Goal: Task Accomplishment & Management: Complete application form

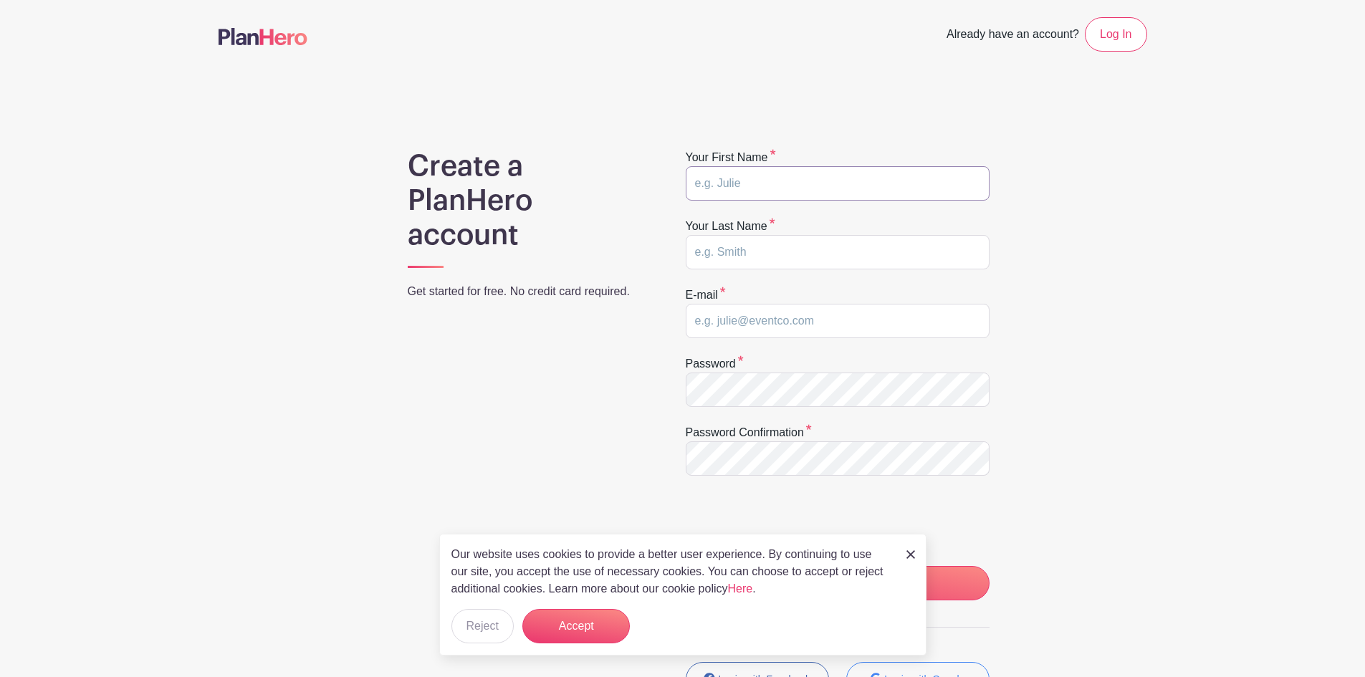
click at [818, 180] on input "text" at bounding box center [838, 183] width 304 height 34
paste input "[PERSON_NAME]"
type input "[PERSON_NAME]"
click at [767, 257] on input "text" at bounding box center [838, 252] width 304 height 34
paste input "Scott Hubert"
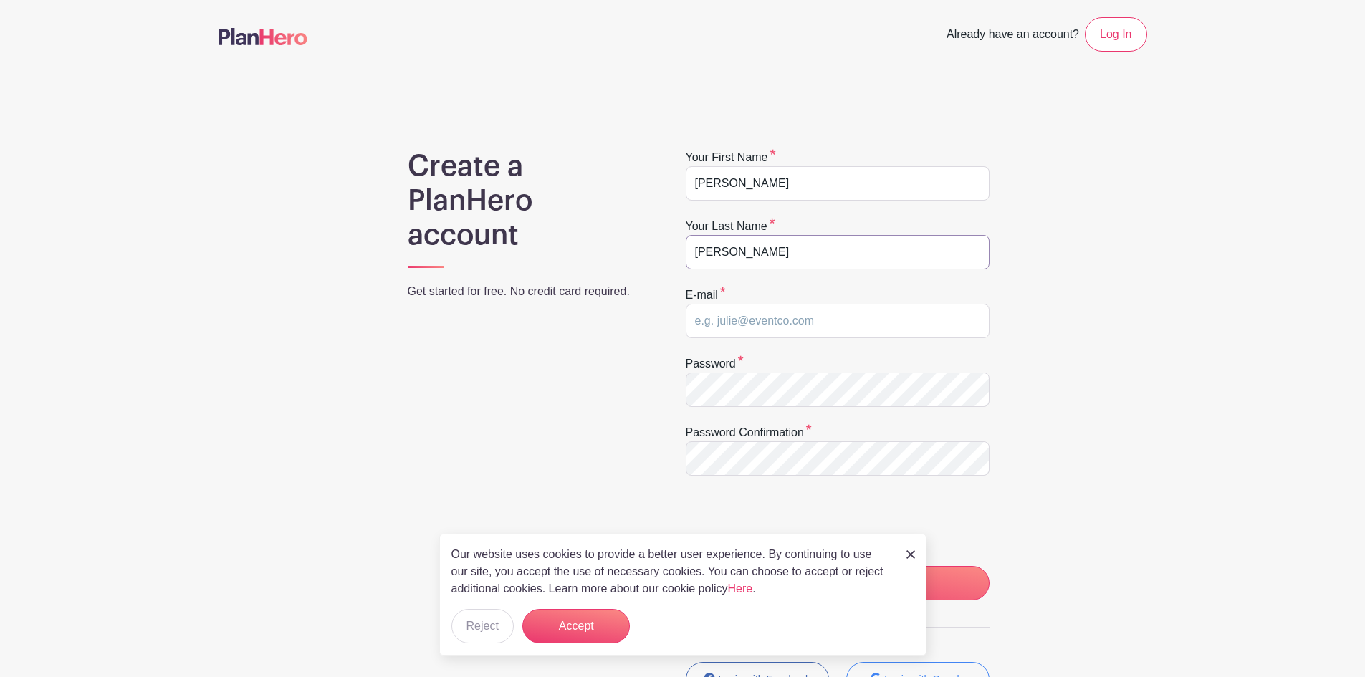
type input "Scott Hubert"
click at [797, 333] on input "email" at bounding box center [838, 321] width 304 height 34
paste input "scotthubert@hotmail.com"
type input "scotthubert@hotmail.com"
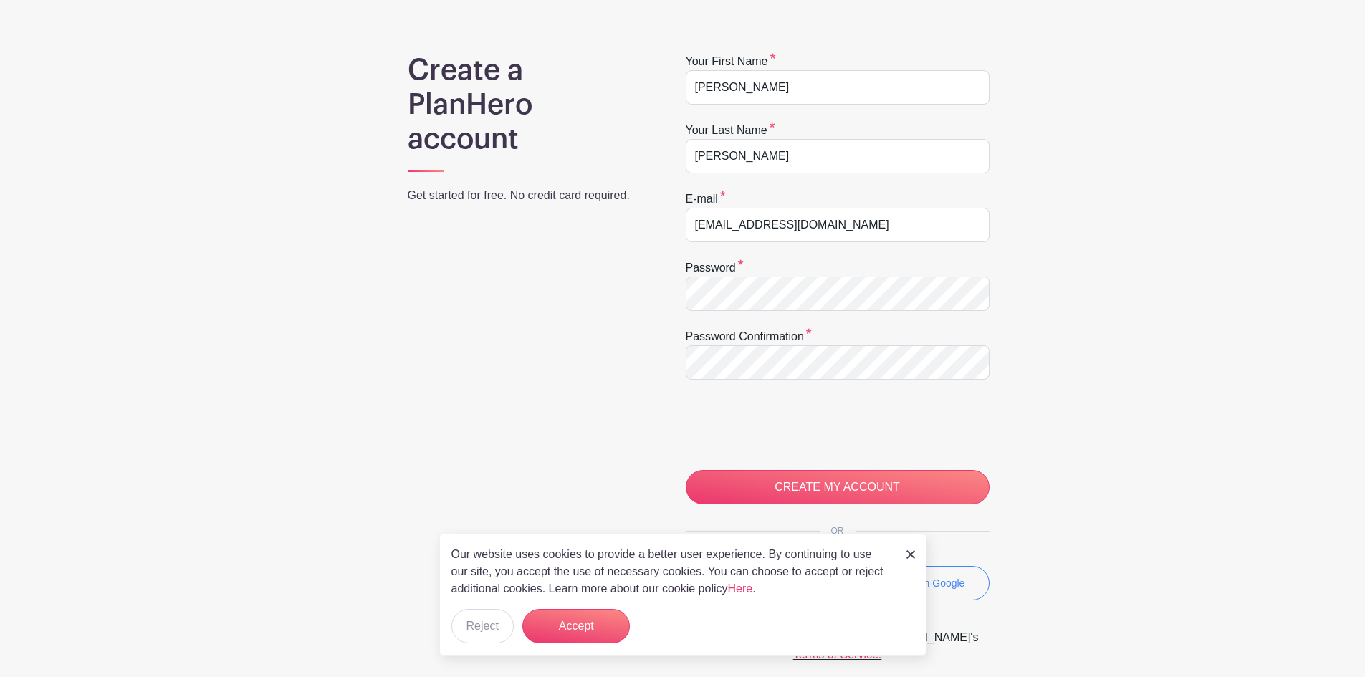
scroll to position [172, 0]
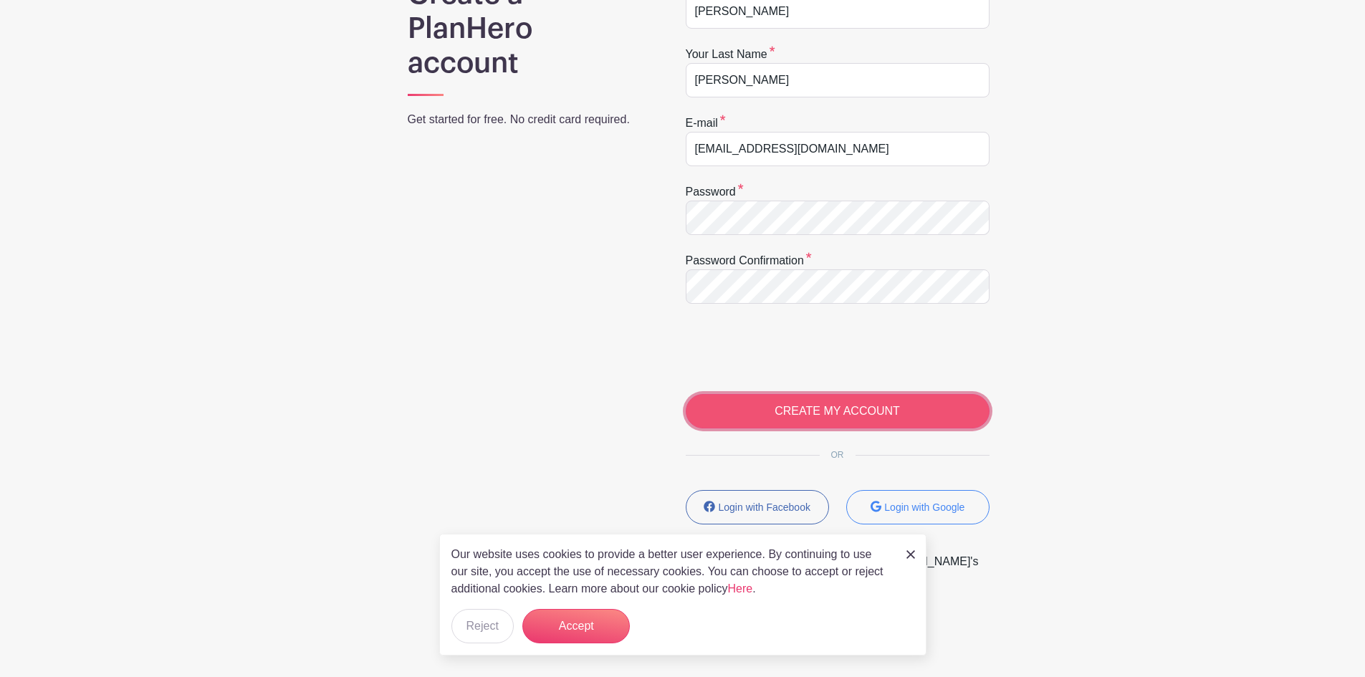
click at [815, 400] on input "CREATE MY ACCOUNT" at bounding box center [838, 411] width 304 height 34
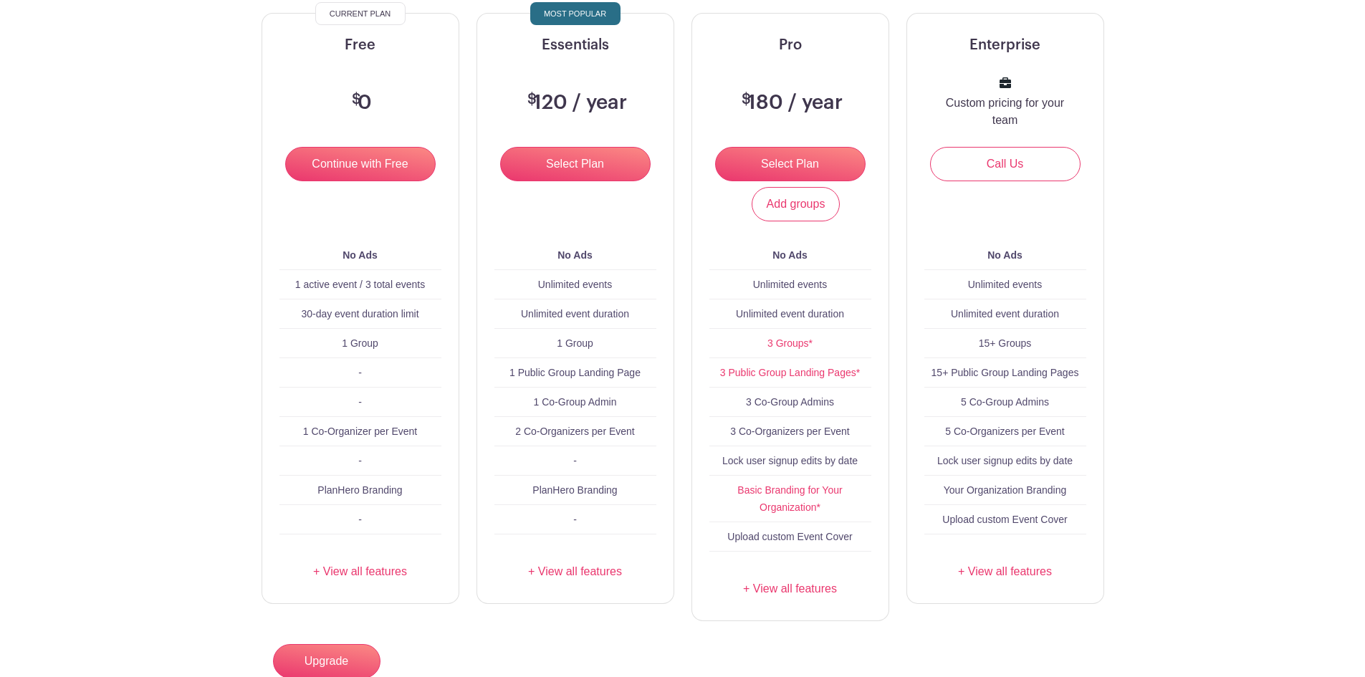
scroll to position [215, 0]
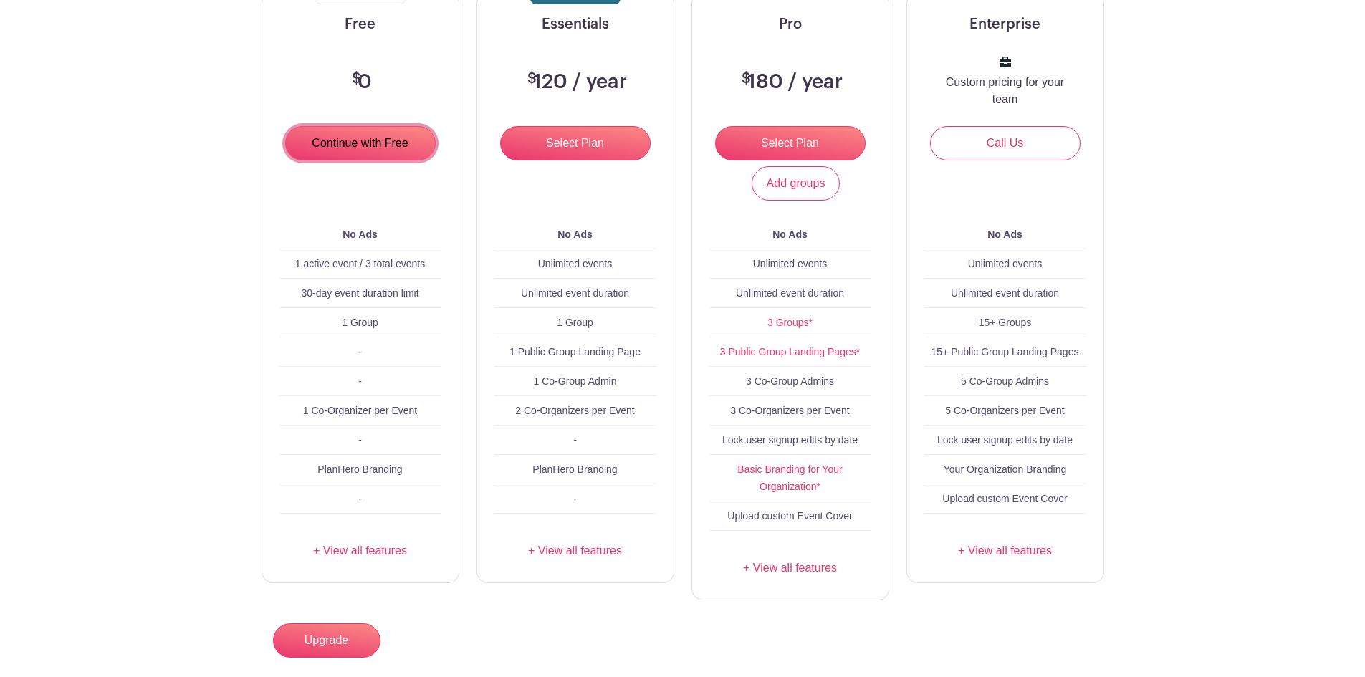
click at [359, 151] on input "Continue with Free" at bounding box center [360, 143] width 150 height 34
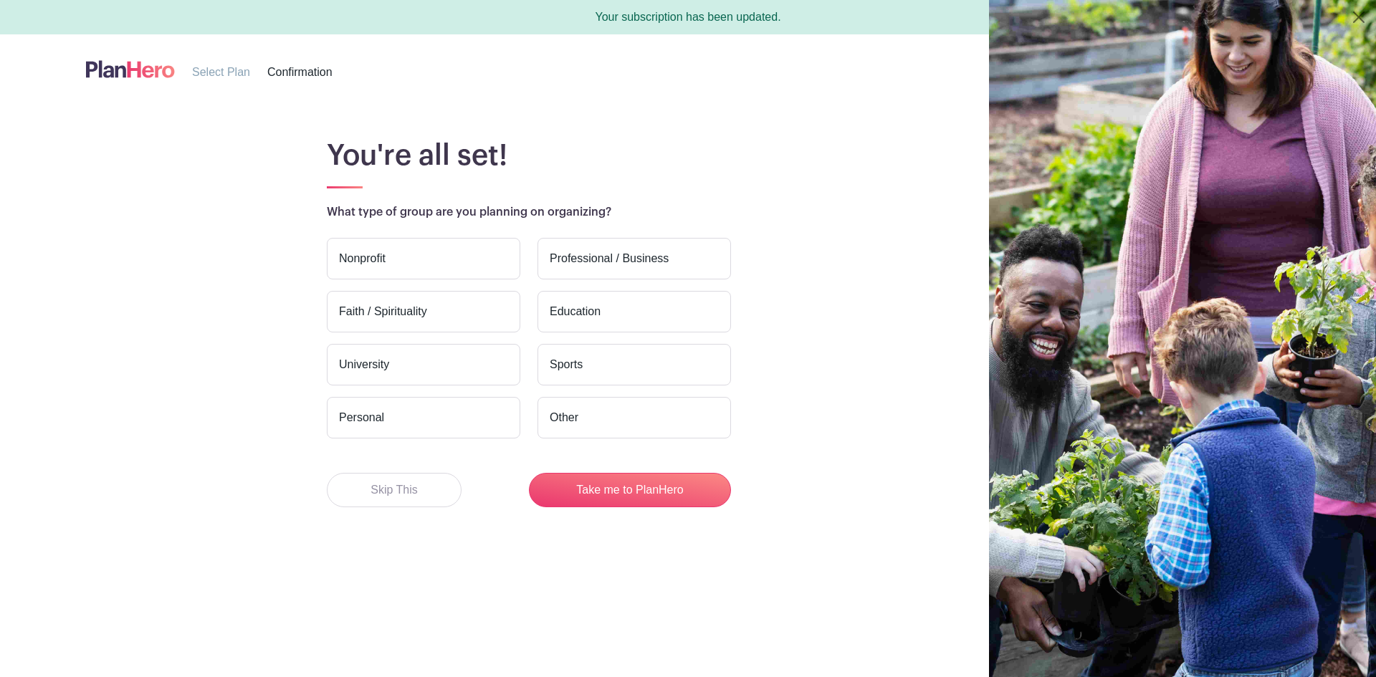
click at [602, 265] on label "Professional / Business" at bounding box center [633, 259] width 193 height 42
click at [0, 0] on input "Professional / Business" at bounding box center [0, 0] width 0 height 0
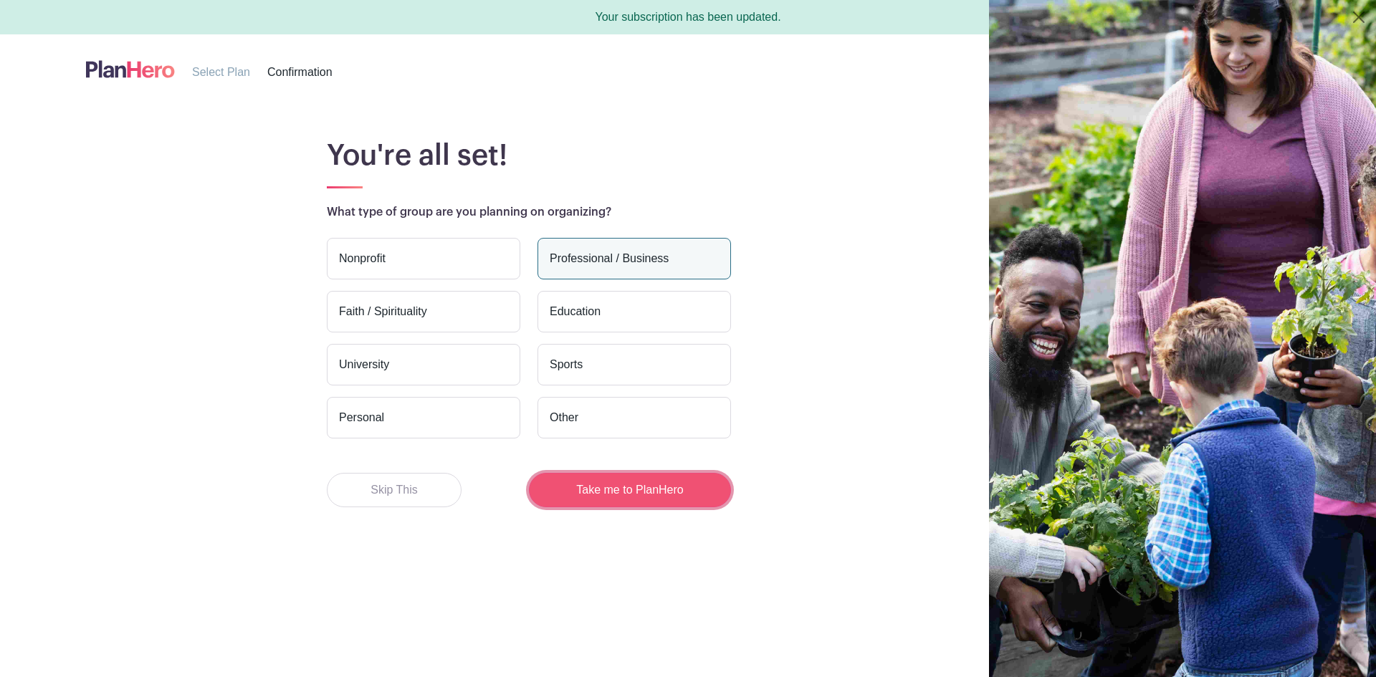
click at [623, 495] on button "Take me to PlanHero" at bounding box center [630, 490] width 202 height 34
